Goal: Task Accomplishment & Management: Complete application form

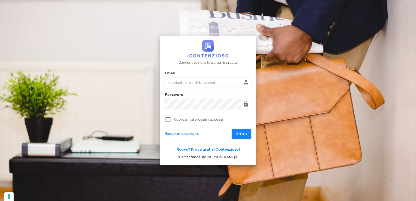
type input "[EMAIL_ADDRESS][DOMAIN_NAME]"
click at [240, 137] on button "Entra" at bounding box center [242, 134] width 20 height 10
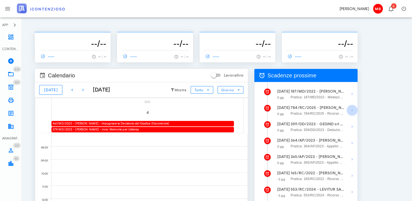
click at [352, 109] on icon "button" at bounding box center [352, 110] width 7 height 7
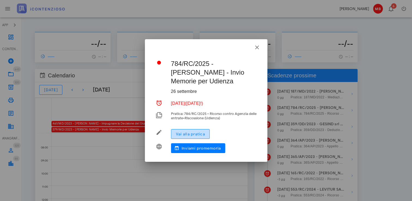
click at [206, 131] on button "Vai alla pratica" at bounding box center [190, 134] width 39 height 10
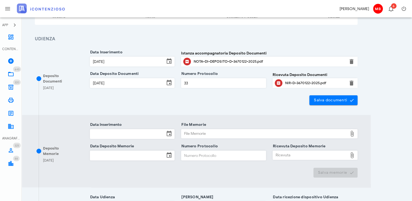
scroll to position [109, 0]
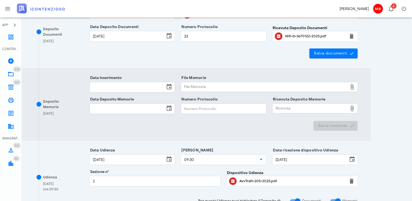
click at [102, 88] on input "Data Inserimento" at bounding box center [127, 87] width 75 height 9
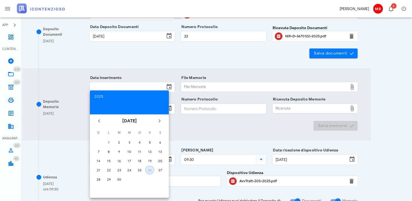
click at [151, 173] on button "26" at bounding box center [149, 170] width 9 height 9
type input "26/09/2025"
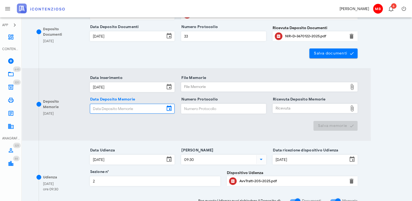
click at [119, 111] on input "Data Deposito Memorie" at bounding box center [127, 108] width 75 height 9
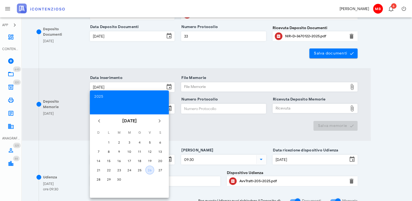
click at [148, 173] on button "26" at bounding box center [149, 170] width 9 height 9
type input "26/09/2025"
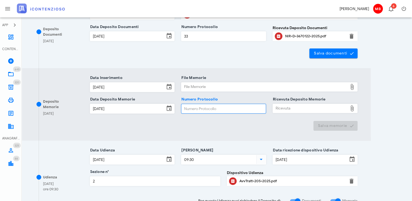
click at [183, 111] on input "Numero Protocollo" at bounding box center [223, 108] width 84 height 9
type input "44"
click at [200, 84] on div "File Memorie" at bounding box center [264, 87] width 166 height 9
type input "C:\fakepath\memorie_francavilla.pdf"
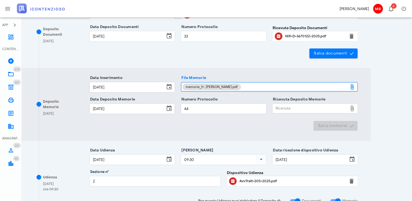
click at [281, 110] on div "Ricevuta" at bounding box center [310, 108] width 75 height 9
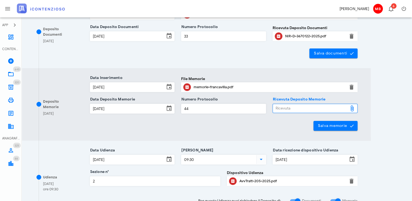
type input "C:\fakepath\NIR_D-3686555-2025.pdf"
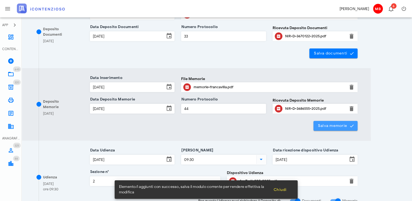
click at [332, 127] on span "Salva memorie" at bounding box center [336, 125] width 36 height 5
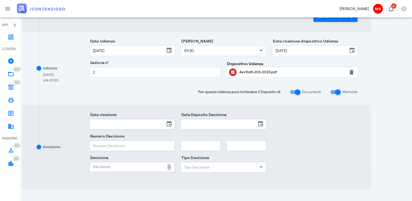
scroll to position [261, 0]
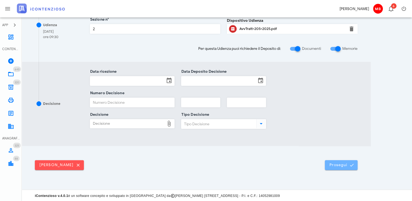
click at [348, 168] on button "Prosegui" at bounding box center [341, 165] width 33 height 10
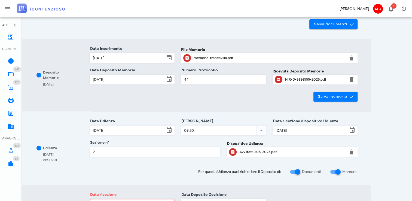
scroll to position [136, 0]
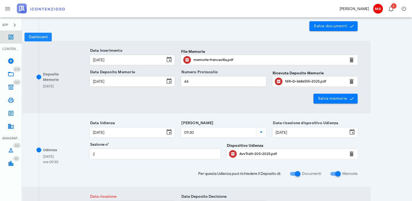
click at [10, 40] on icon at bounding box center [11, 37] width 7 height 7
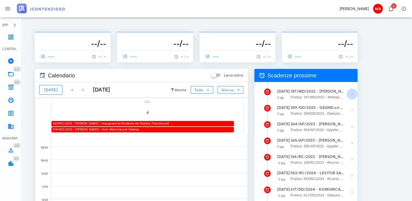
click at [351, 95] on icon "button" at bounding box center [352, 94] width 7 height 7
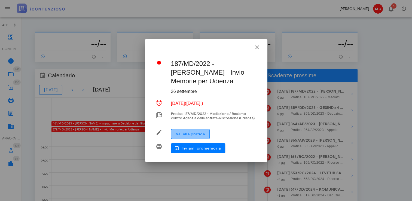
click at [185, 136] on span "Vai alla pratica" at bounding box center [190, 134] width 29 height 5
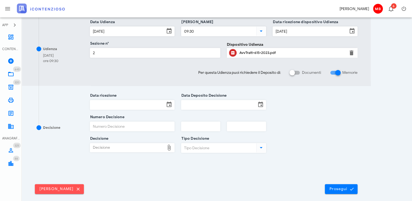
scroll to position [188, 0]
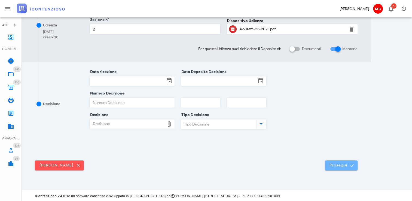
click at [341, 163] on span "Prosegui" at bounding box center [341, 165] width 24 height 5
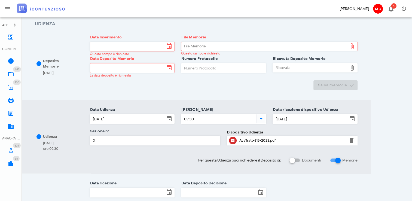
scroll to position [109, 0]
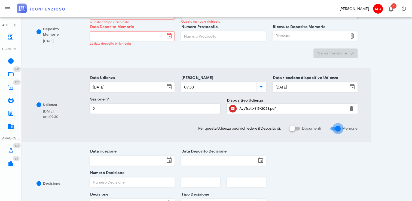
click at [337, 127] on div at bounding box center [337, 128] width 9 height 9
checkbox input "false"
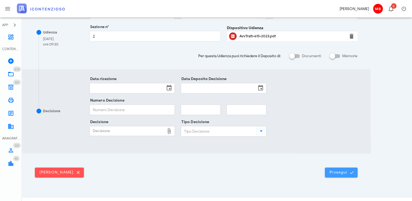
click at [343, 170] on span "Prosegui" at bounding box center [341, 172] width 24 height 5
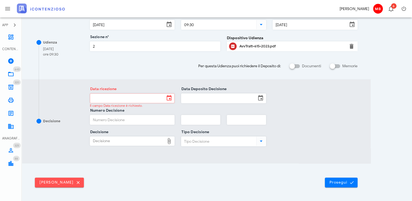
scroll to position [116, 0]
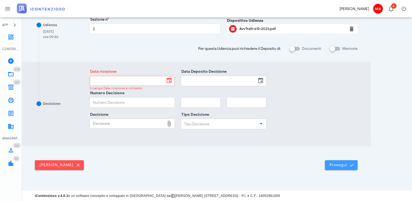
click at [352, 165] on icon "submit" at bounding box center [351, 165] width 5 height 5
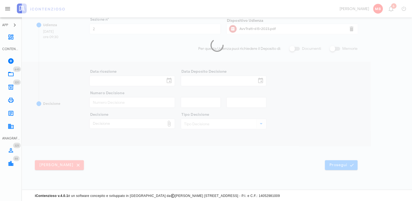
scroll to position [0, 0]
